Goal: Find specific page/section: Find specific page/section

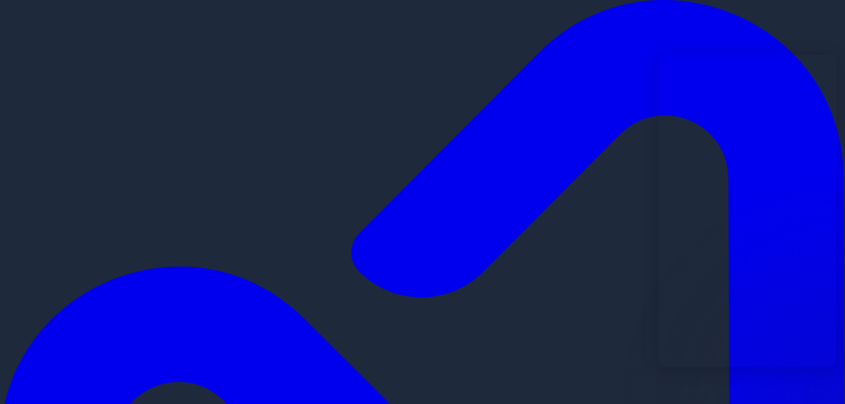
click at [405, 173] on link "Open in studio" at bounding box center [384, 169] width 42 height 8
